Goal: Information Seeking & Learning: Learn about a topic

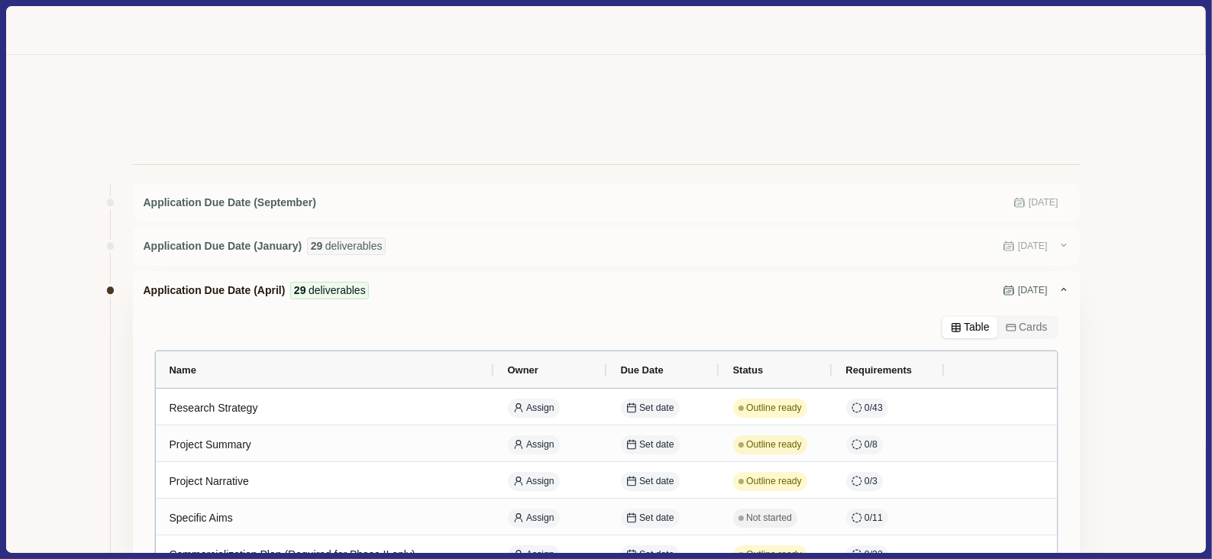
drag, startPoint x: 1211, startPoint y: 134, endPoint x: 1202, endPoint y: 176, distance: 43.0
click at [1202, 176] on div "Application Due Date (September) [DATE] Application Due Date (January) 29 deliv…" at bounding box center [606, 279] width 1212 height 559
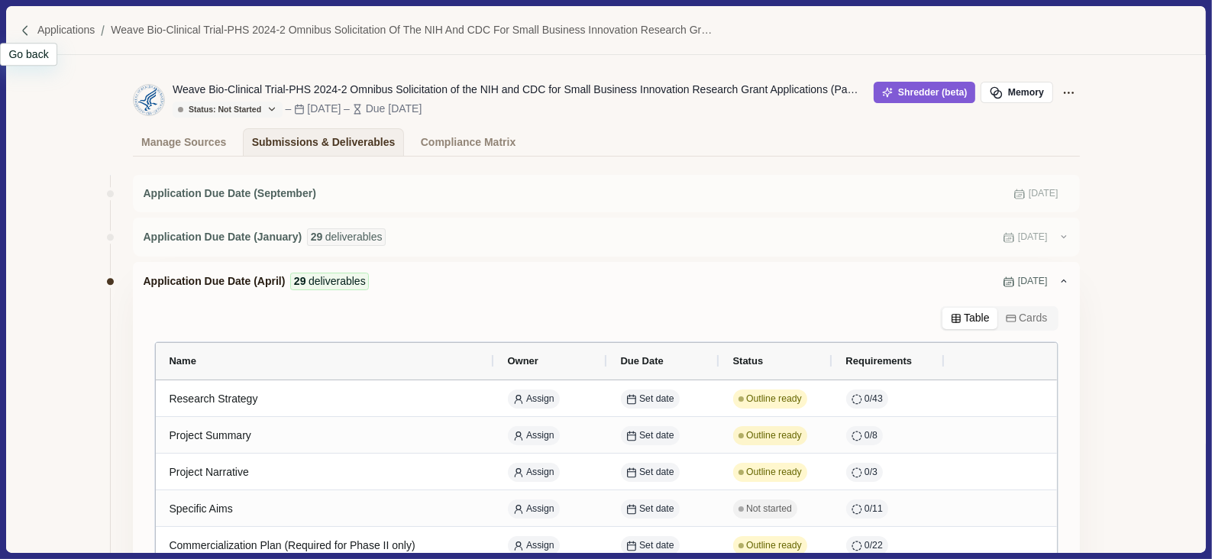
click at [35, 30] on div at bounding box center [28, 30] width 18 height 13
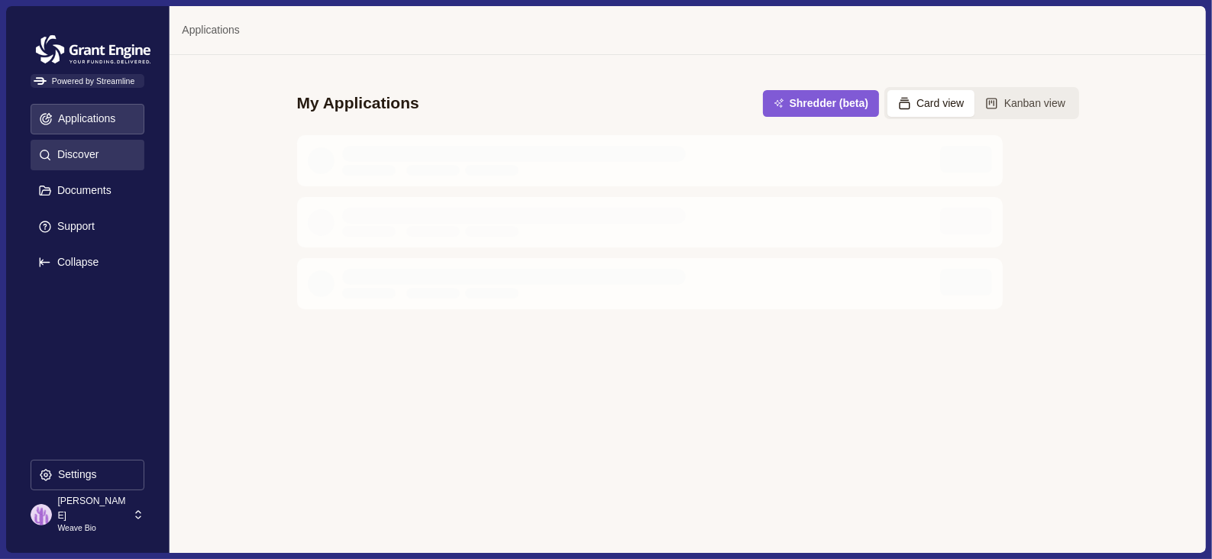
click at [83, 160] on p "Discover" at bounding box center [75, 154] width 47 height 13
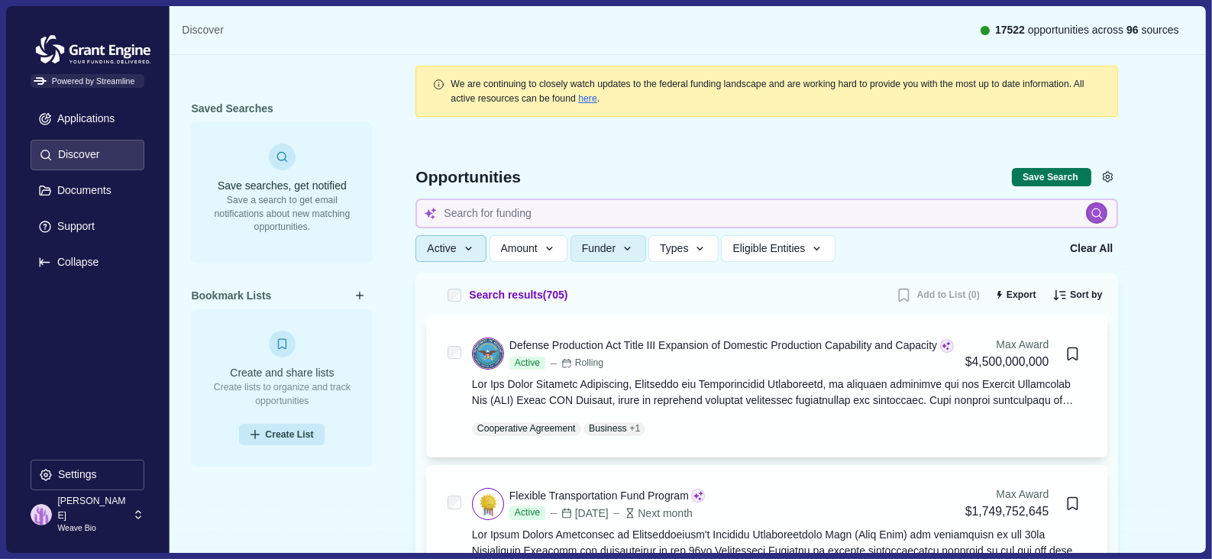
click at [473, 249] on icon "button" at bounding box center [469, 249] width 14 height 14
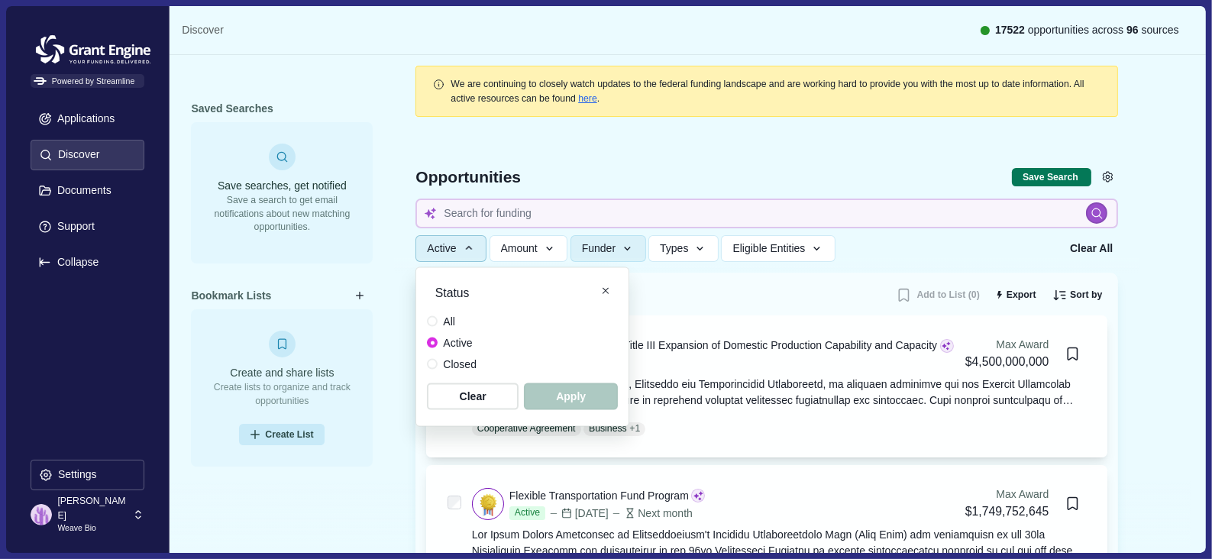
click at [473, 249] on icon "button" at bounding box center [469, 248] width 14 height 14
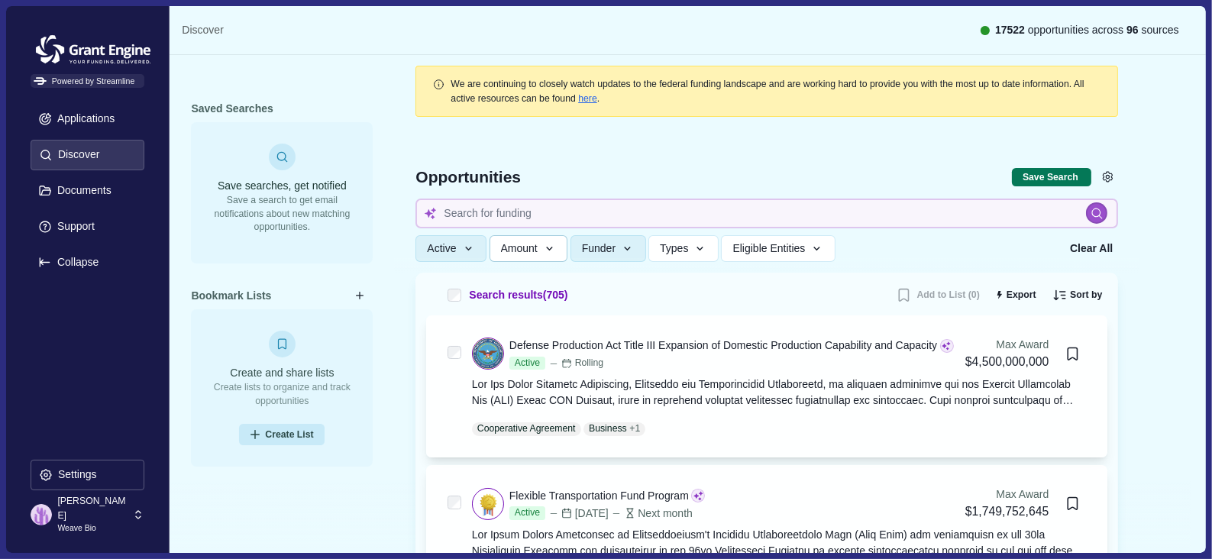
click at [528, 250] on span "Amount" at bounding box center [519, 248] width 37 height 13
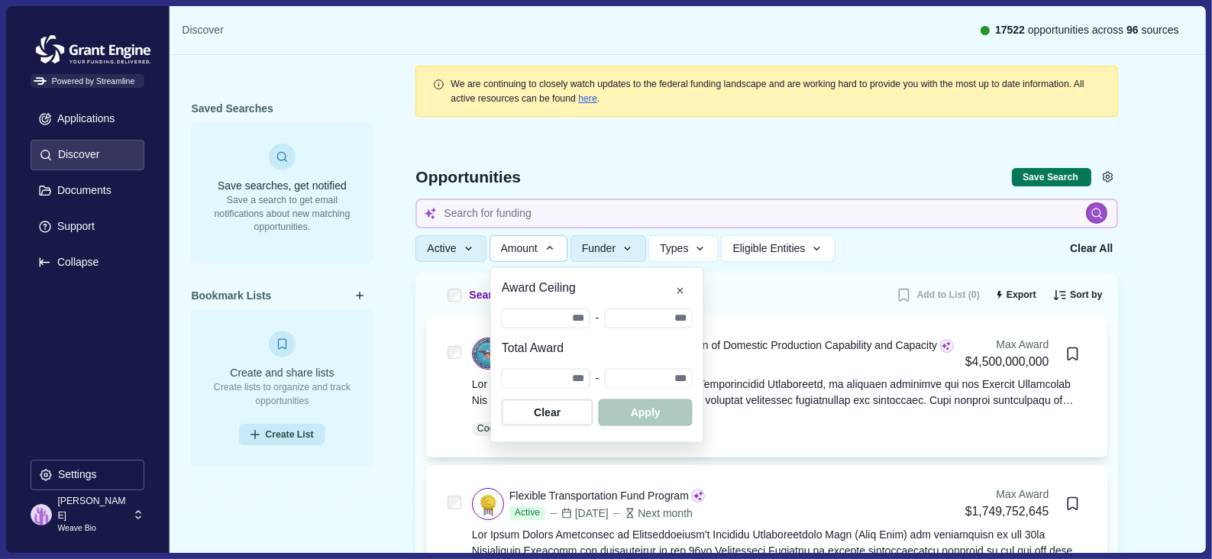
click at [528, 250] on span "Amount" at bounding box center [519, 248] width 37 height 13
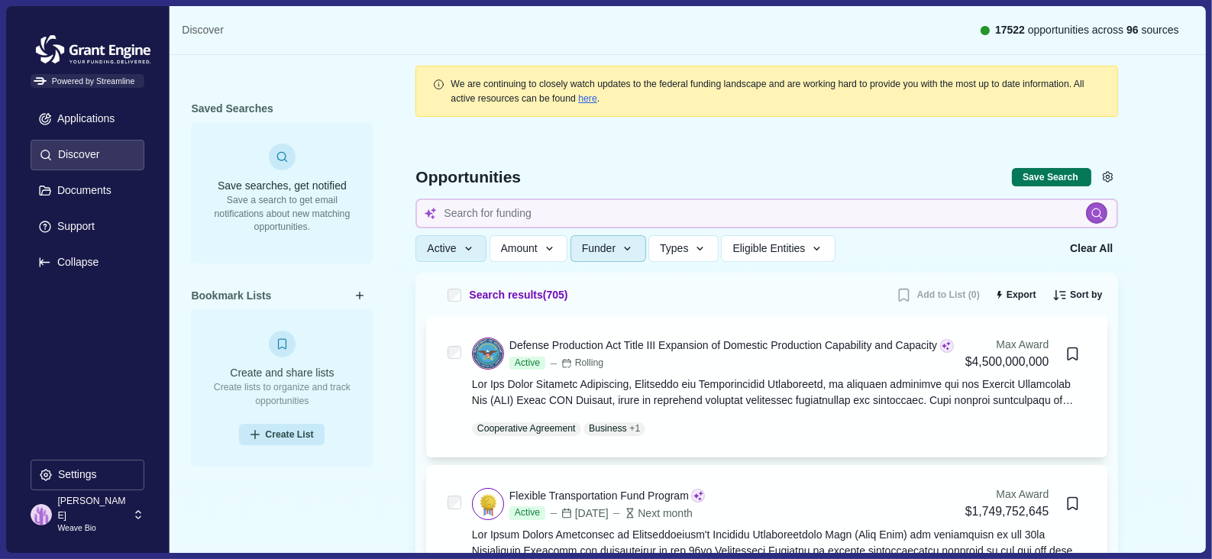
click at [603, 252] on span "Funder" at bounding box center [599, 248] width 34 height 13
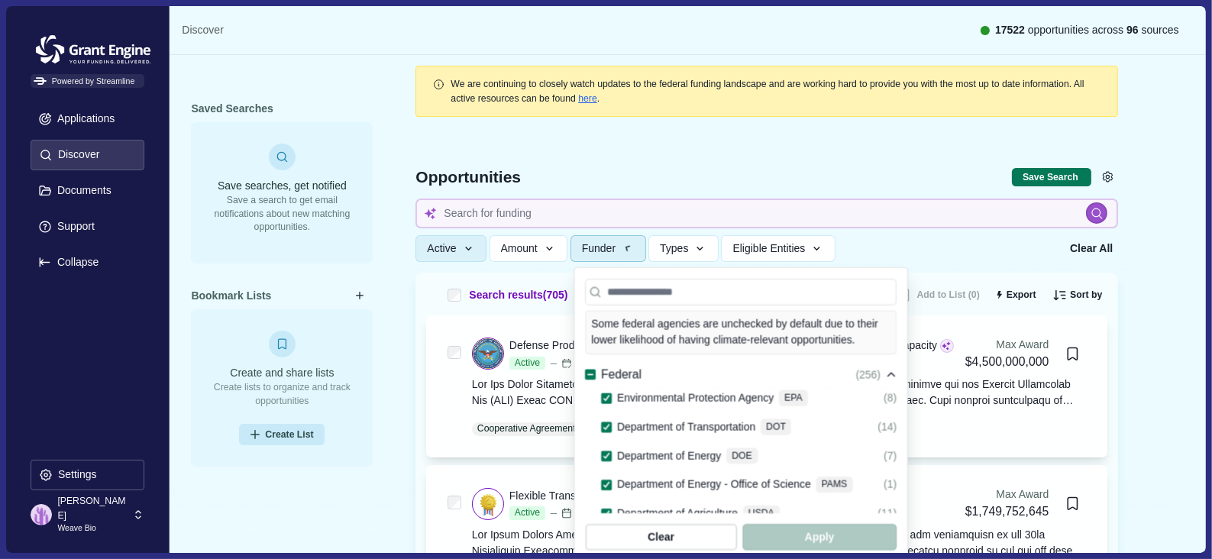
scroll to position [8, 0]
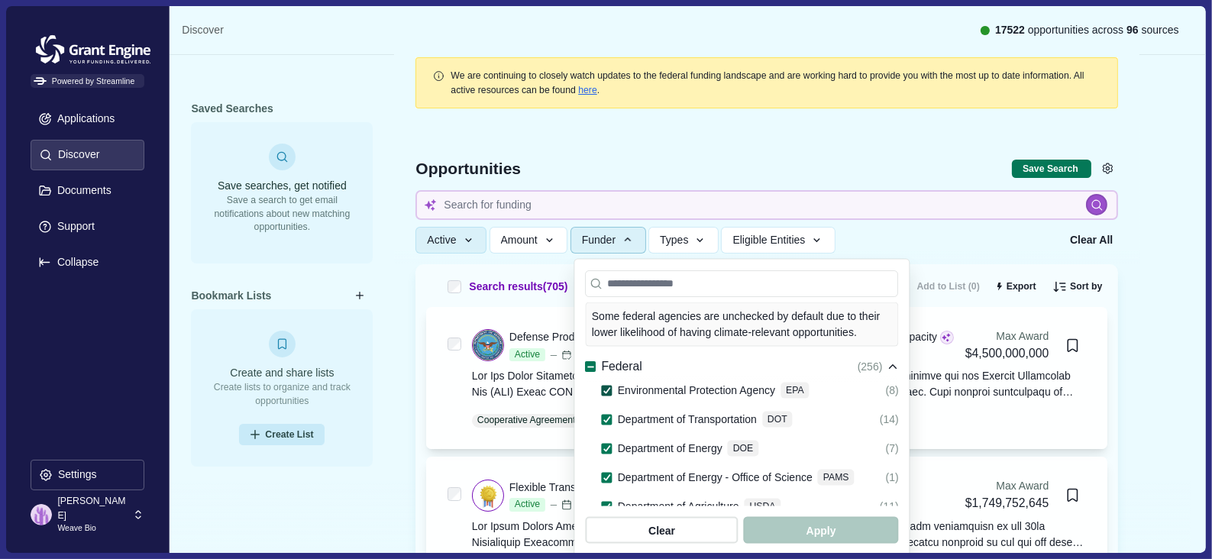
click at [607, 386] on div at bounding box center [607, 390] width 8 height 8
click at [607, 410] on div at bounding box center [607, 419] width 11 height 18
click at [609, 414] on span at bounding box center [607, 419] width 11 height 11
click at [606, 446] on polyline at bounding box center [607, 448] width 6 height 5
click at [894, 525] on span "button" at bounding box center [820, 530] width 147 height 25
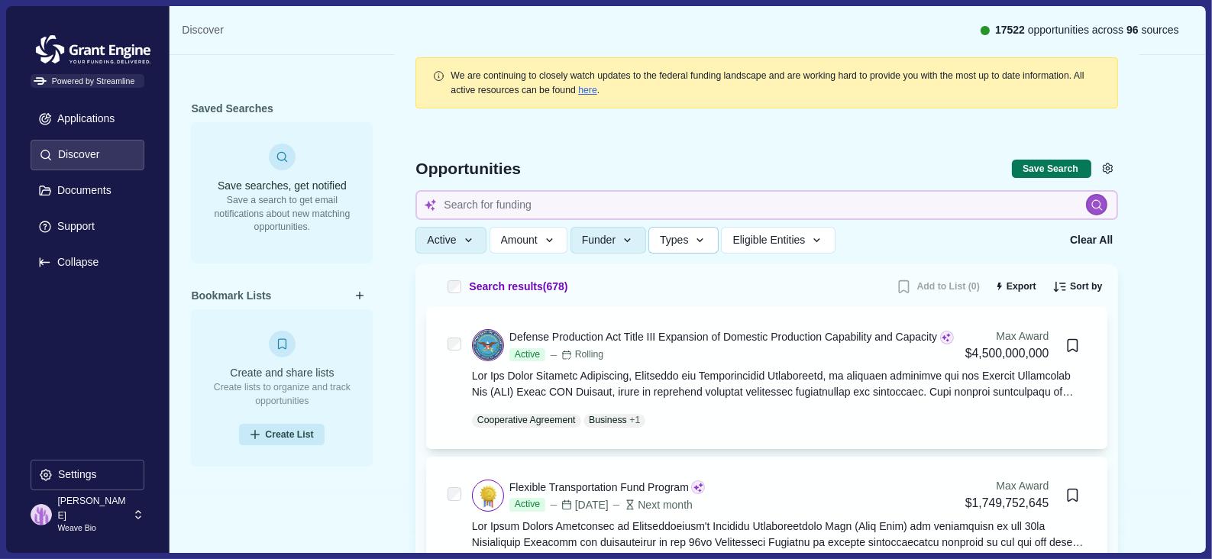
click at [702, 237] on icon "button" at bounding box center [700, 241] width 14 height 14
click at [755, 229] on button "Eligible Entities" at bounding box center [778, 240] width 114 height 27
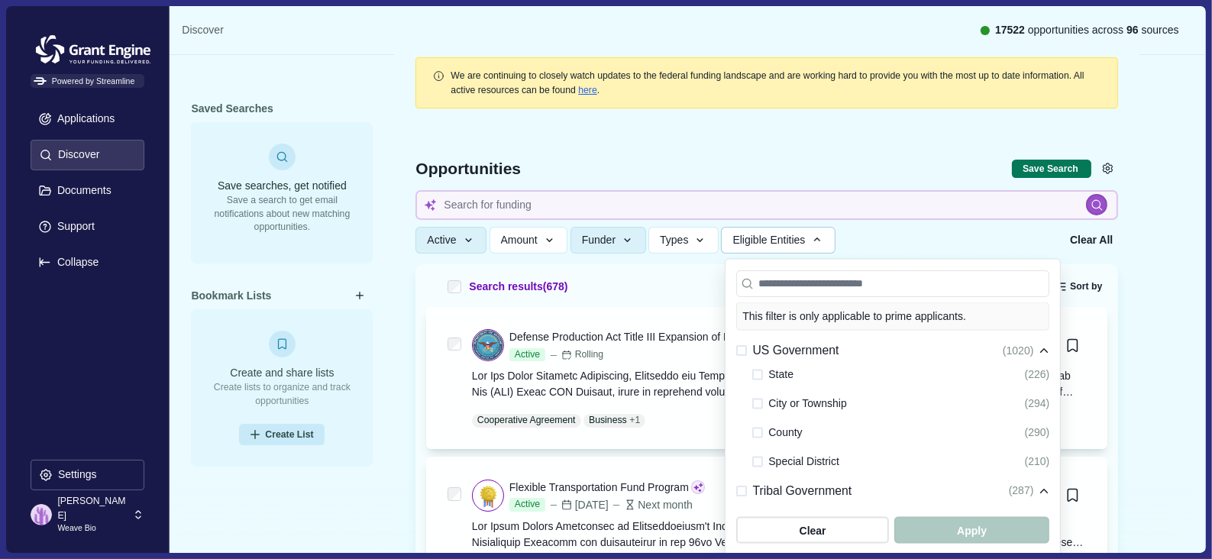
click at [1049, 489] on icon at bounding box center [1044, 491] width 11 height 11
click at [1045, 488] on icon at bounding box center [1044, 491] width 11 height 11
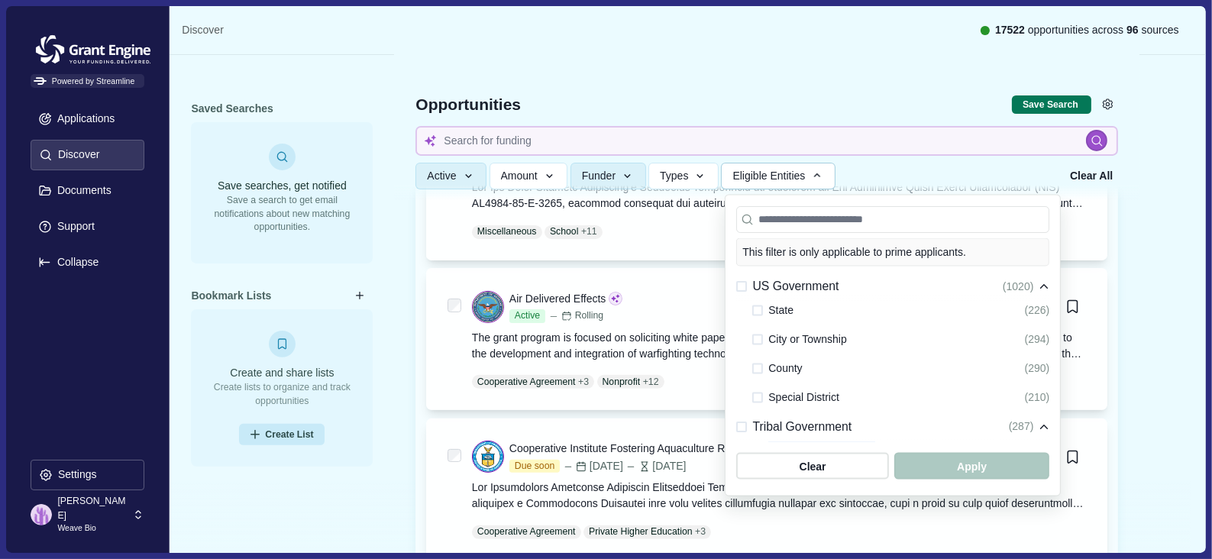
scroll to position [584, 0]
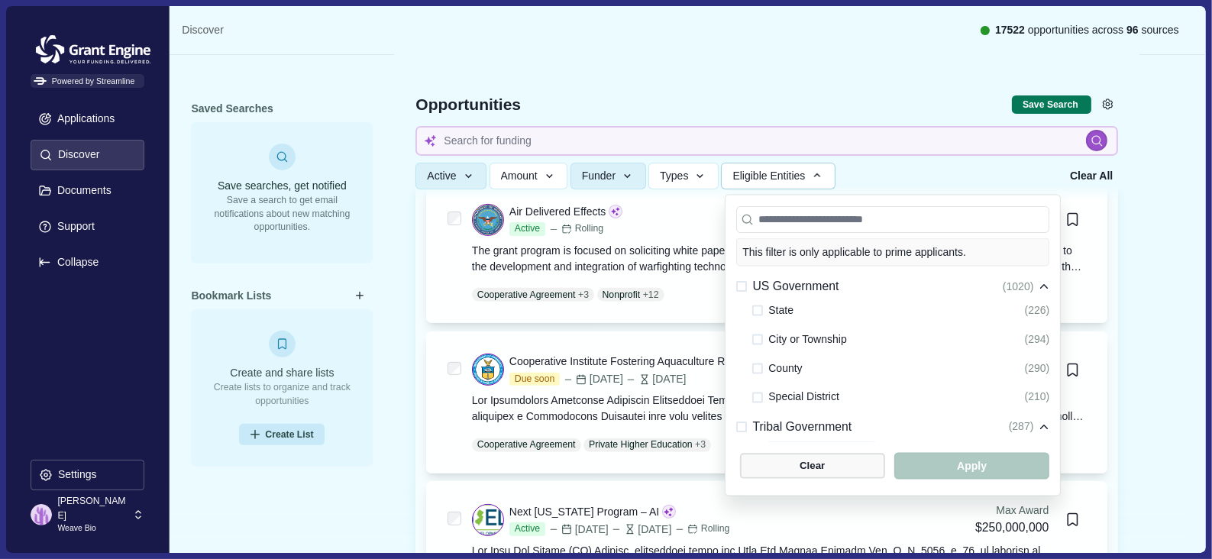
click at [818, 471] on span "button" at bounding box center [812, 466] width 145 height 25
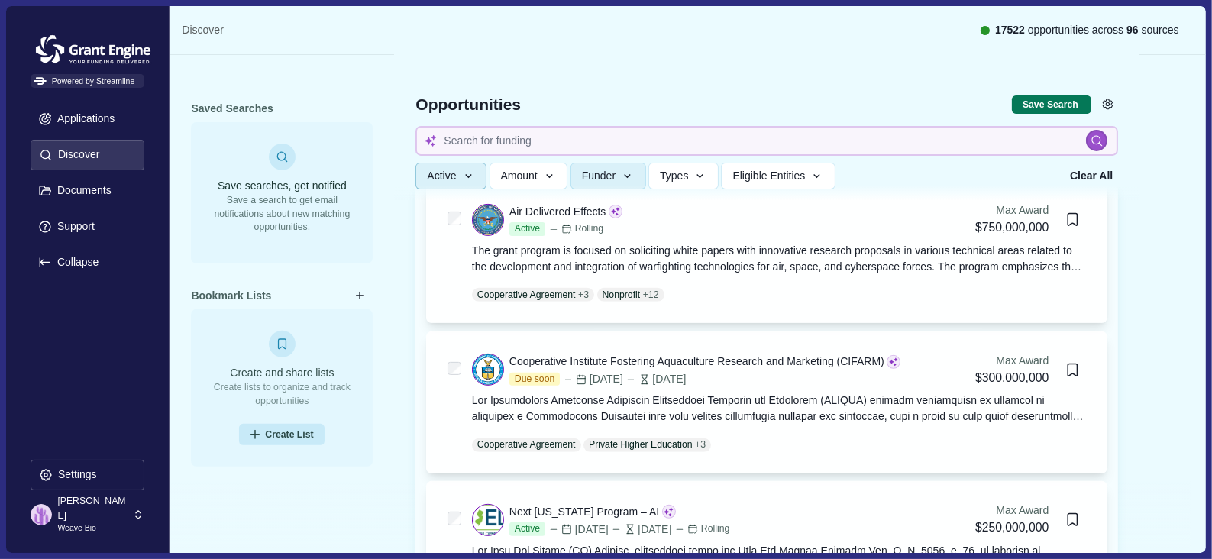
click at [476, 176] on button "Active" at bounding box center [450, 176] width 71 height 27
click at [514, 177] on span "Amount" at bounding box center [519, 176] width 37 height 13
click at [586, 179] on span "Funder" at bounding box center [599, 176] width 34 height 13
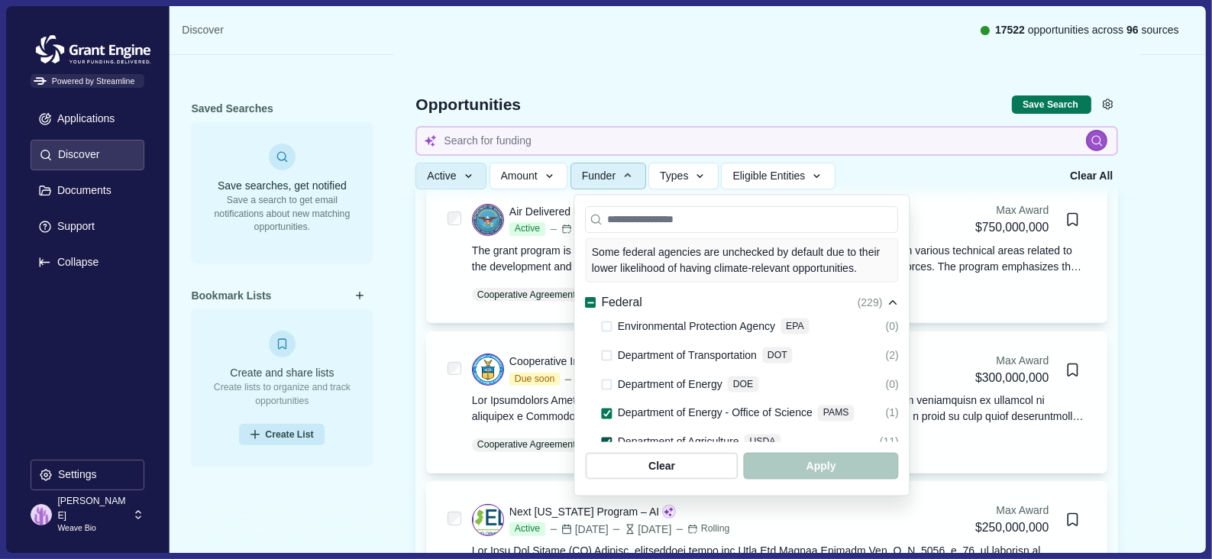
click at [609, 438] on span at bounding box center [607, 443] width 11 height 11
click at [894, 469] on span "button" at bounding box center [820, 466] width 147 height 25
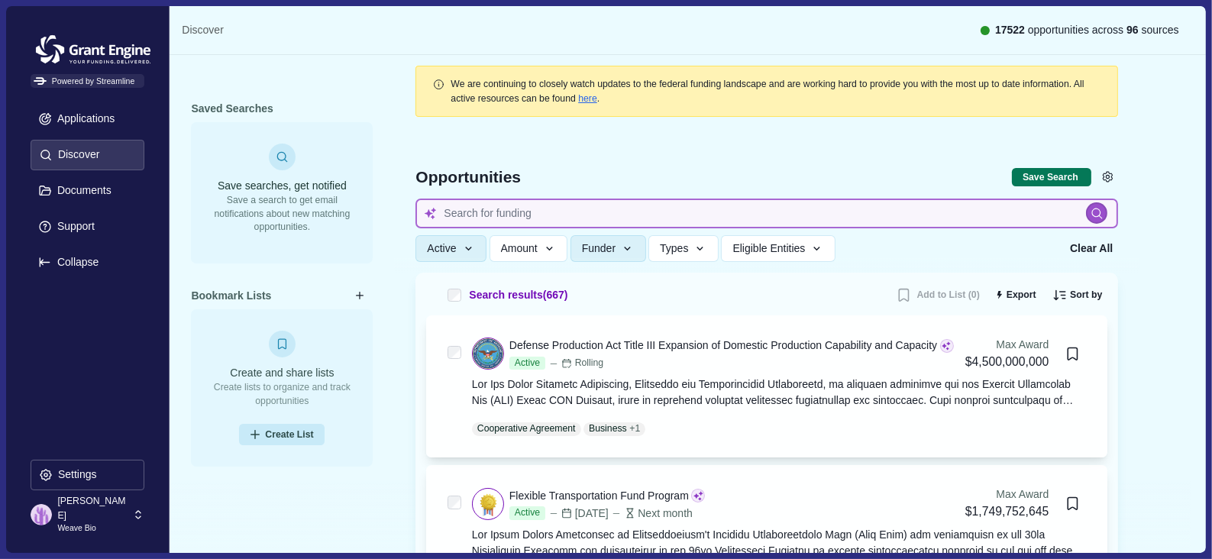
click at [727, 216] on input at bounding box center [766, 214] width 703 height 30
type input "NIh"
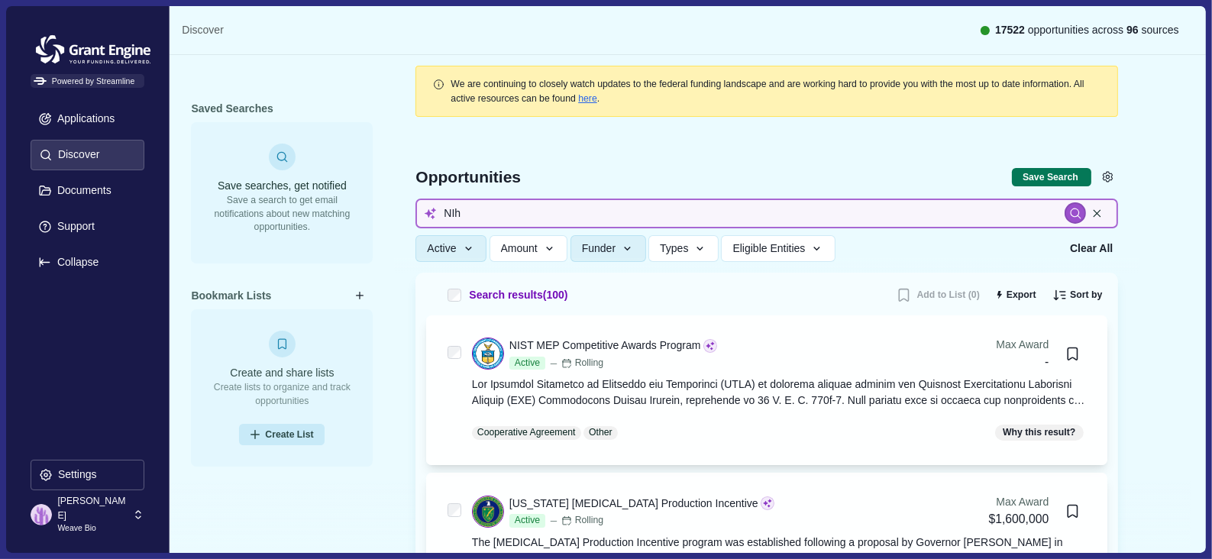
click at [716, 212] on input "NIh" at bounding box center [766, 214] width 703 height 30
type input "N"
type input "BARDA"
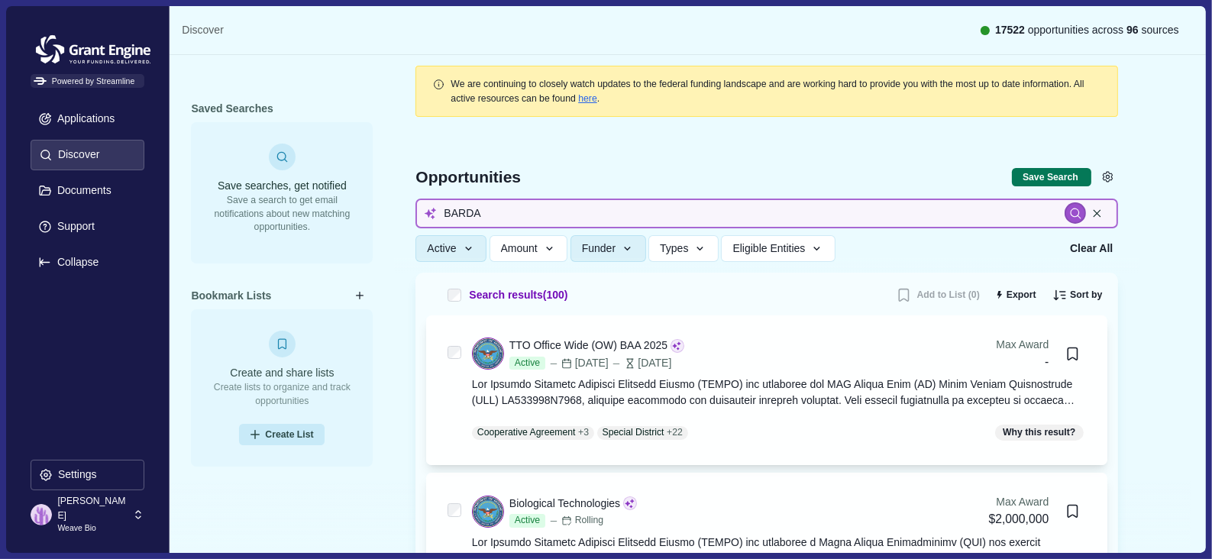
drag, startPoint x: 554, startPoint y: 205, endPoint x: 411, endPoint y: 205, distance: 143.6
click at [415, 205] on div "Opportunities Save Search Include missing values BARDA Active Status All Active…" at bounding box center [766, 200] width 703 height 145
type input "regenerative medicine"
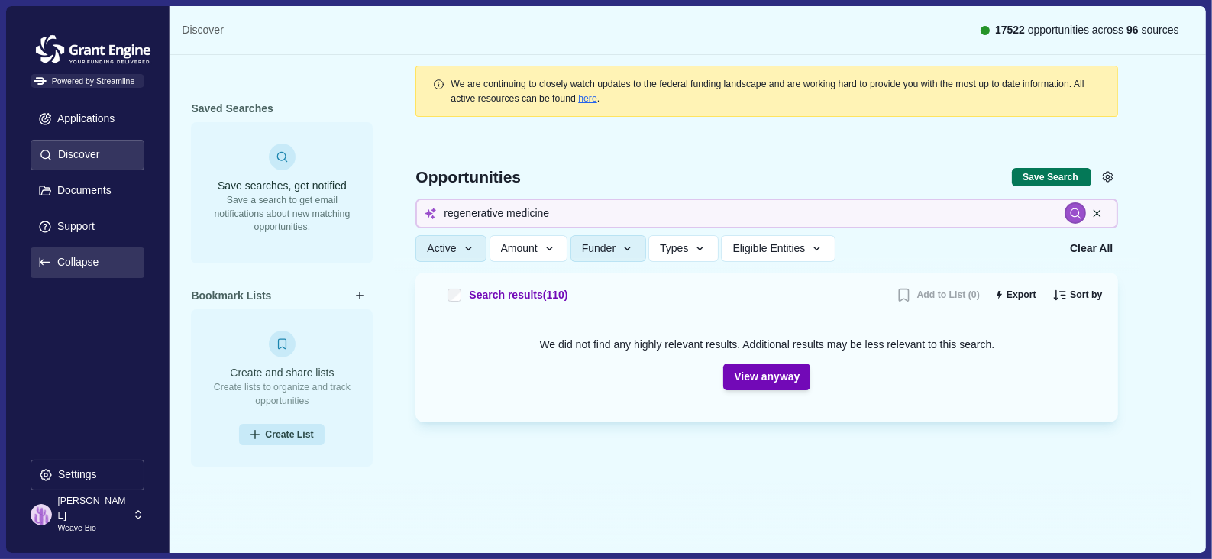
click at [84, 268] on p "Collapse" at bounding box center [75, 262] width 47 height 13
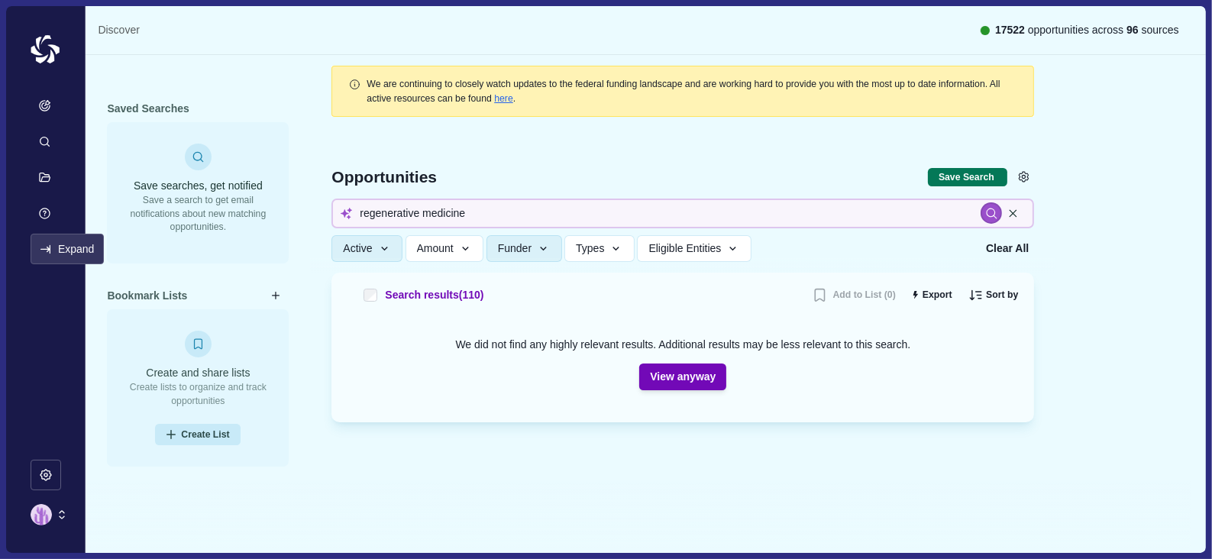
click at [56, 251] on p "Expand" at bounding box center [73, 249] width 41 height 13
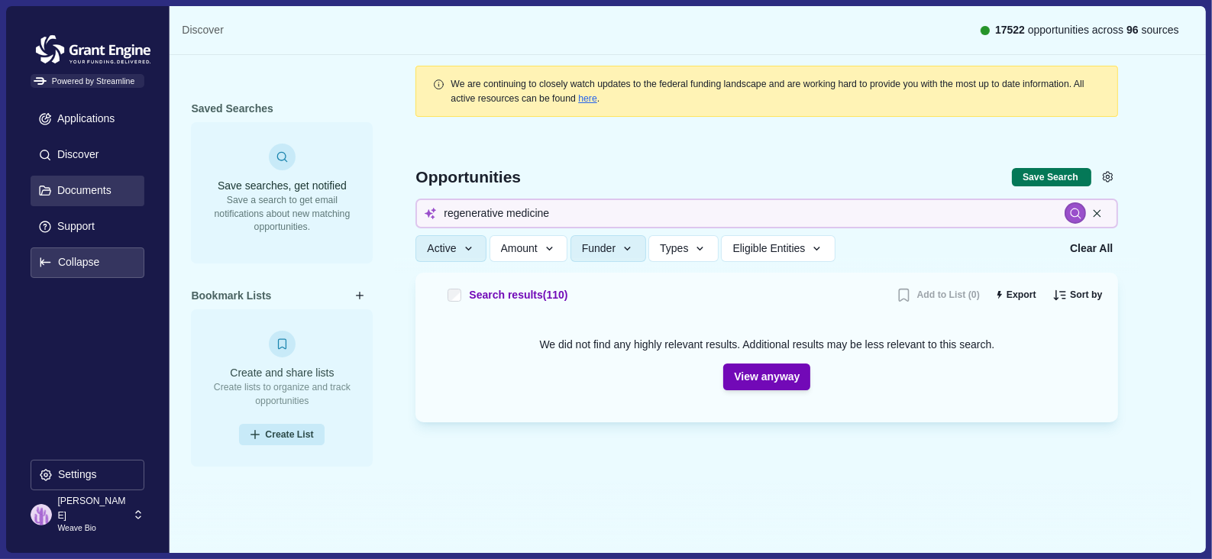
click at [73, 197] on p "Documents" at bounding box center [82, 190] width 60 height 13
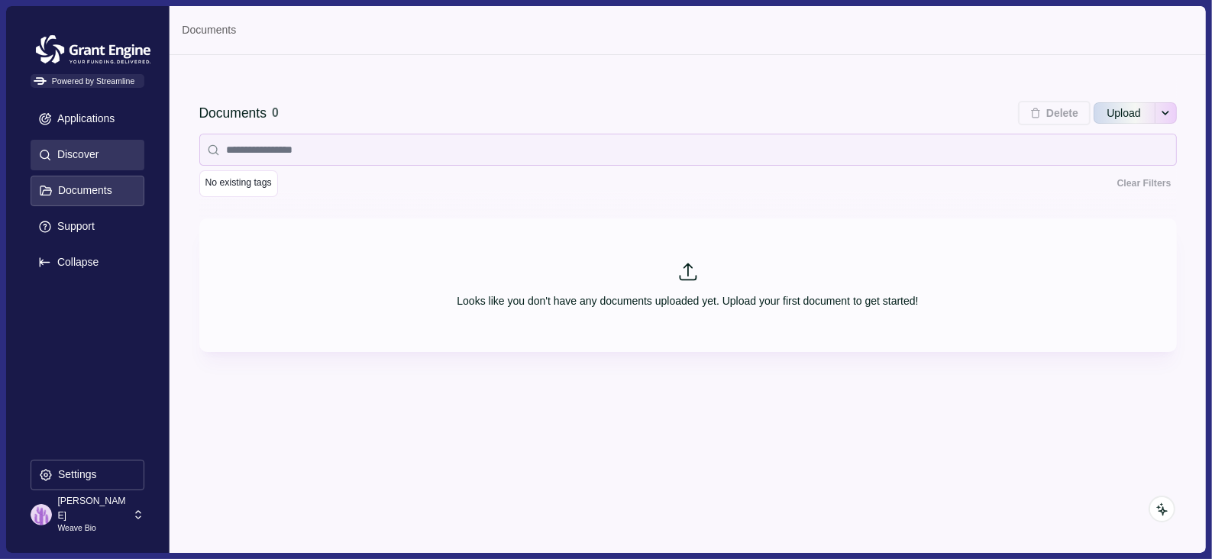
click at [94, 161] on p "Discover" at bounding box center [75, 154] width 47 height 13
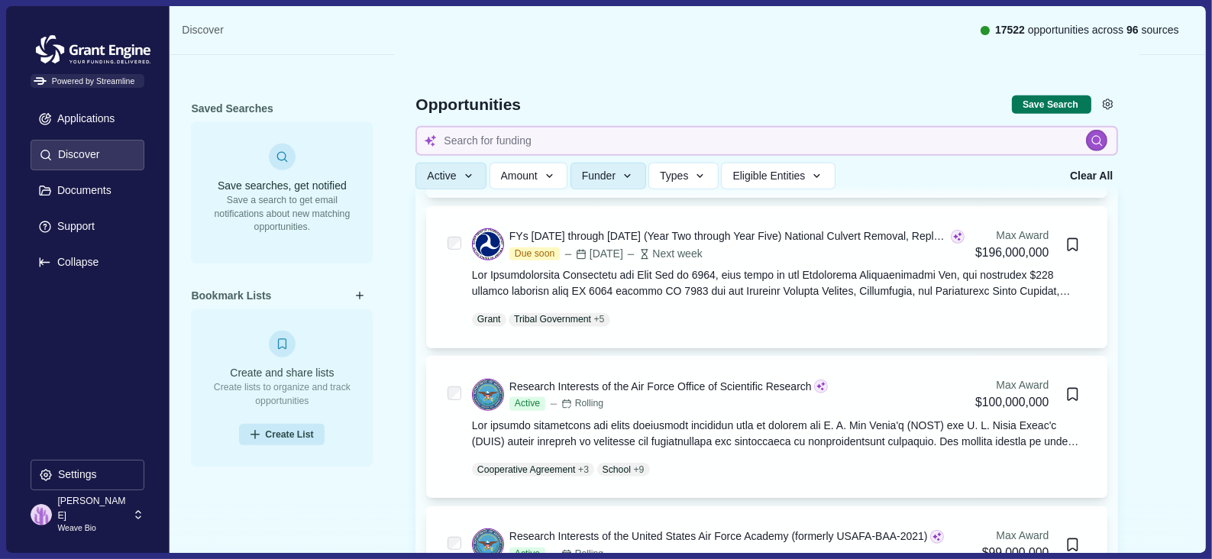
scroll to position [1378, 0]
